Goal: Task Accomplishment & Management: Use online tool/utility

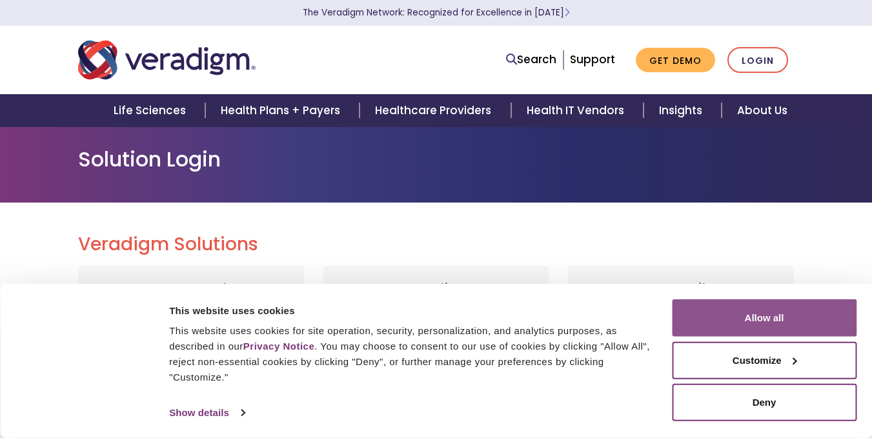
click at [764, 316] on button "Allow all" at bounding box center [764, 317] width 185 height 37
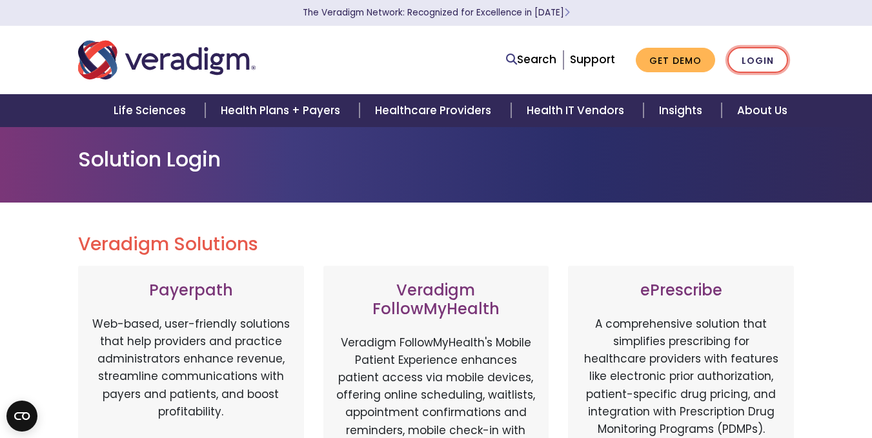
click at [762, 61] on link "Login" at bounding box center [757, 60] width 61 height 26
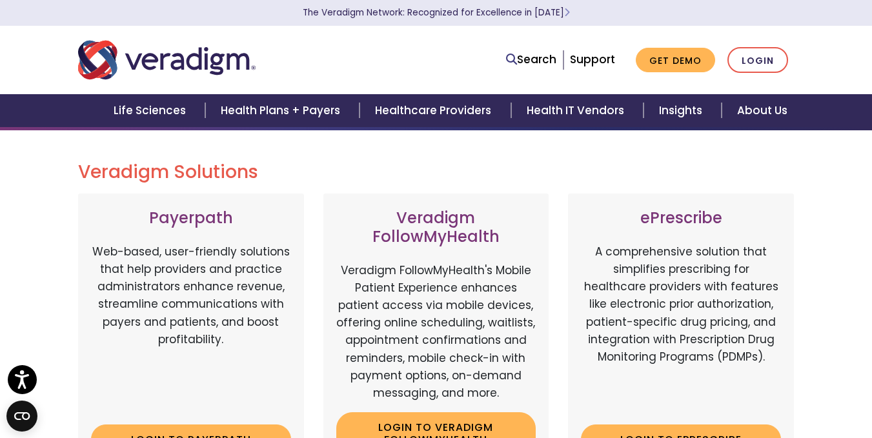
scroll to position [129, 0]
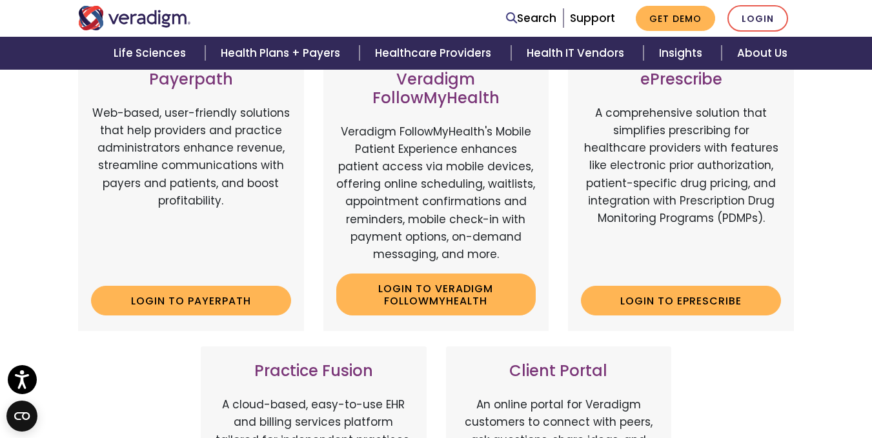
scroll to position [258, 0]
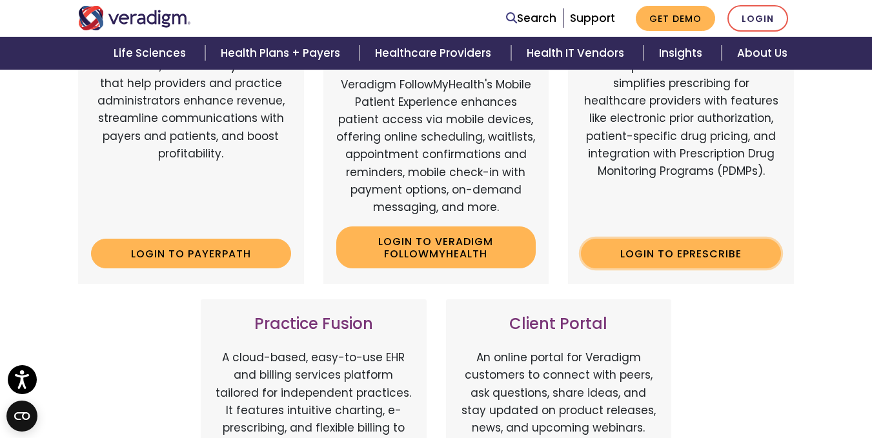
click at [694, 253] on link "Login to ePrescribe" at bounding box center [681, 254] width 200 height 30
